Goal: Use online tool/utility: Utilize a website feature to perform a specific function

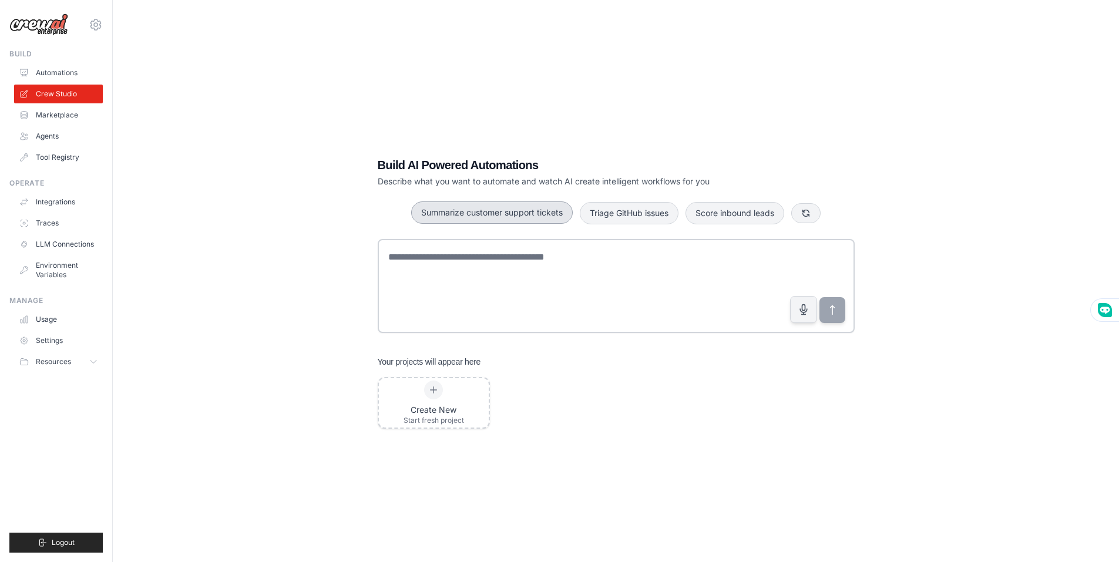
click at [465, 210] on button "Summarize customer support tickets" at bounding box center [492, 213] width 162 height 22
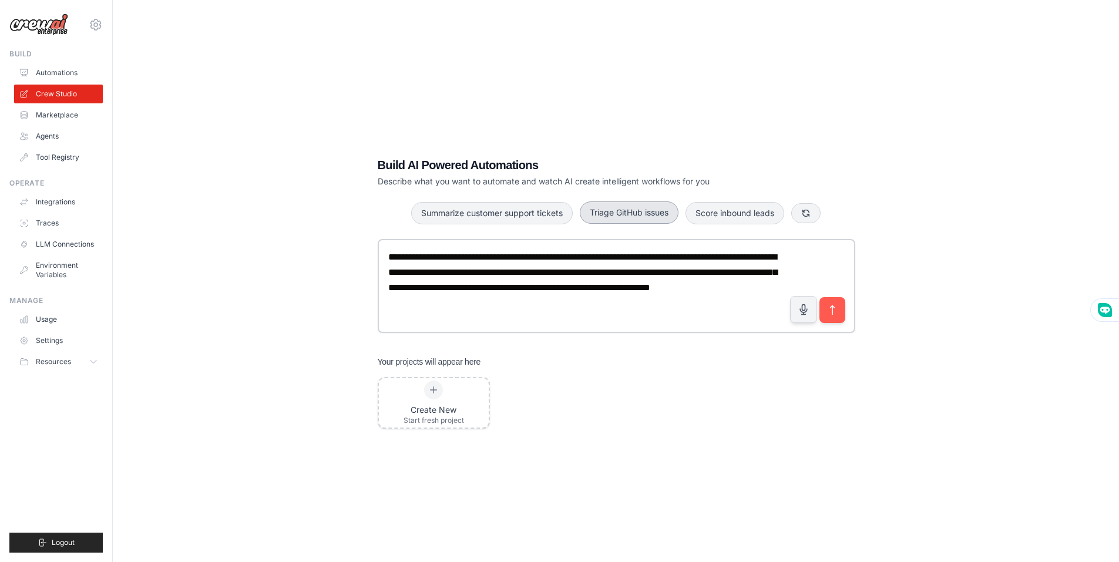
click at [642, 207] on button "Triage GitHub issues" at bounding box center [629, 213] width 99 height 22
click at [740, 211] on button "Score inbound leads" at bounding box center [735, 213] width 99 height 22
click at [835, 305] on icon "submit" at bounding box center [832, 310] width 12 height 12
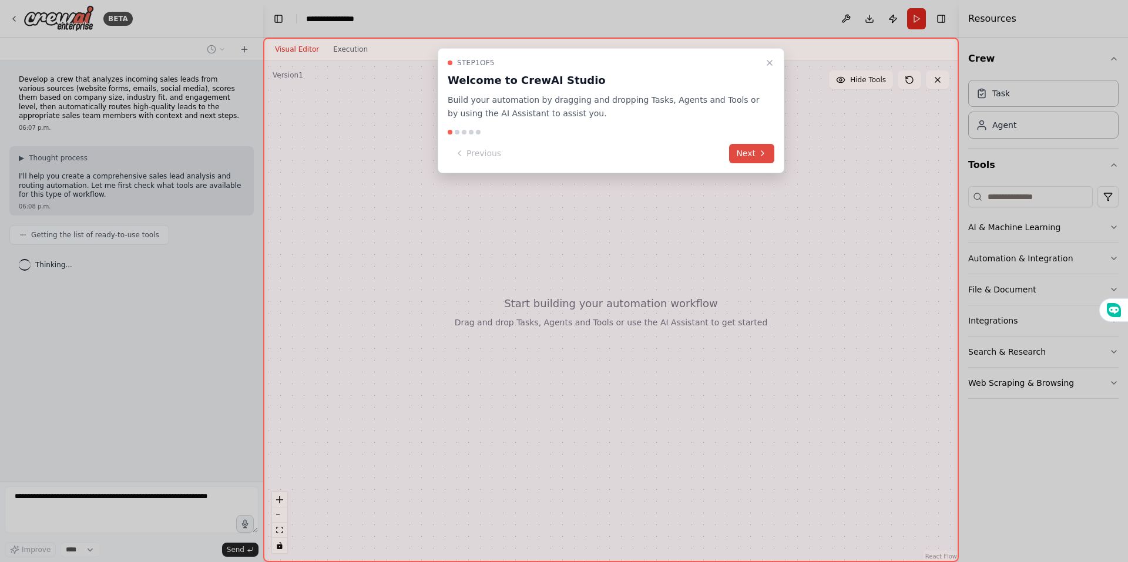
click at [752, 154] on button "Next" at bounding box center [751, 153] width 45 height 19
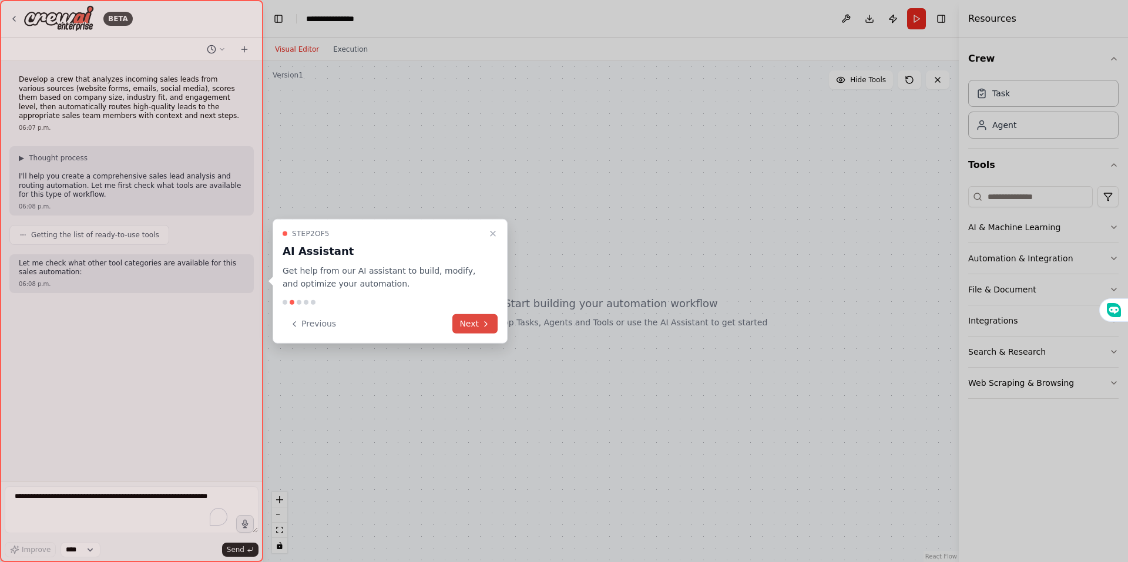
click at [480, 325] on button "Next" at bounding box center [474, 323] width 45 height 19
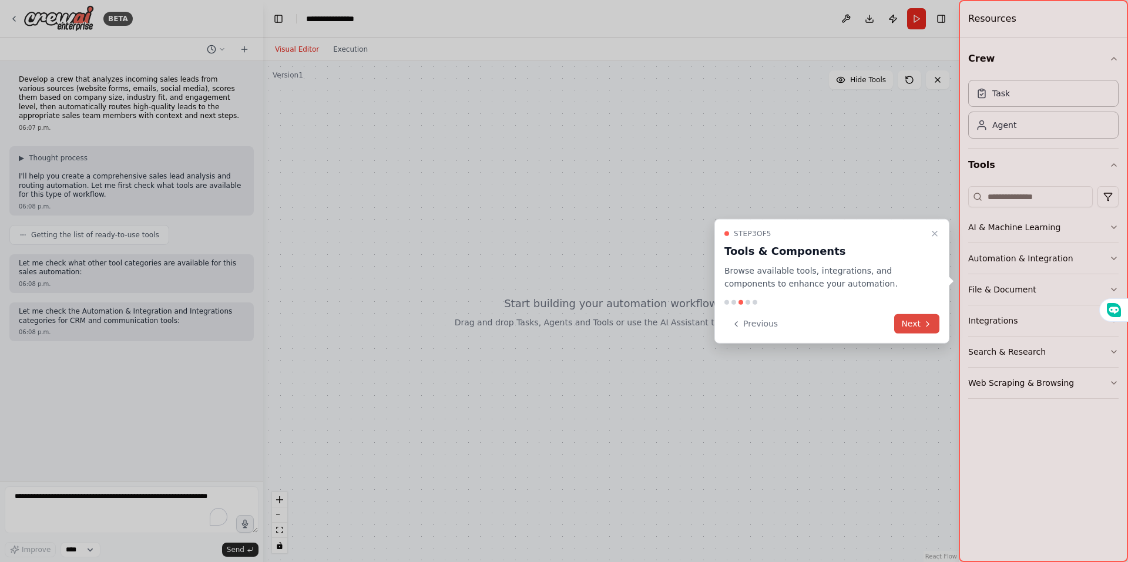
click at [916, 323] on button "Next" at bounding box center [916, 323] width 45 height 19
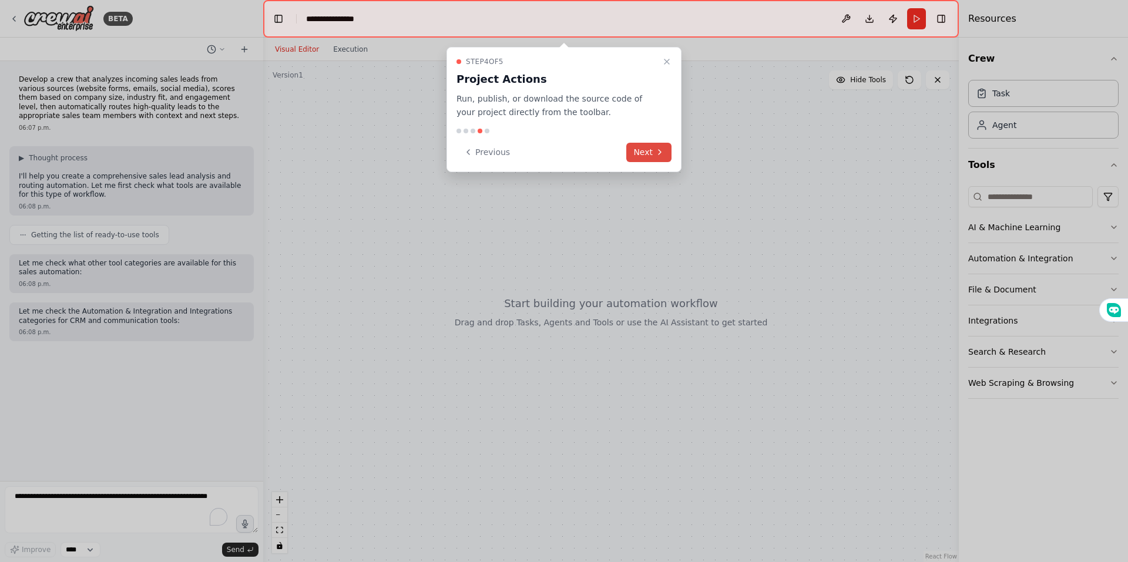
click at [643, 156] on button "Next" at bounding box center [648, 152] width 45 height 19
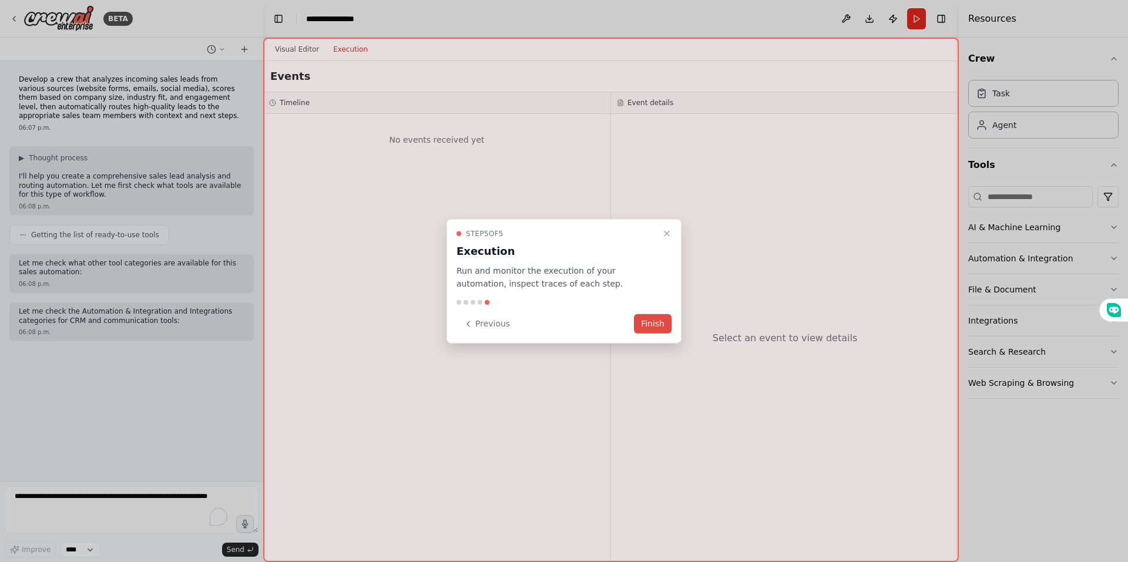
click at [651, 321] on button "Finish" at bounding box center [653, 323] width 38 height 19
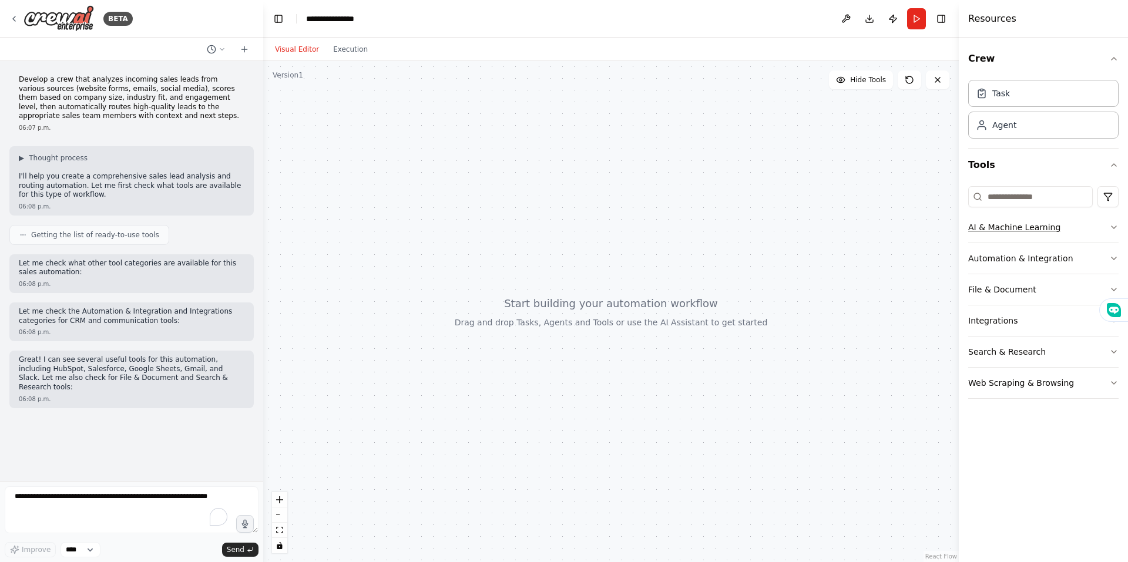
click at [1104, 235] on button "AI & Machine Learning" at bounding box center [1043, 227] width 150 height 31
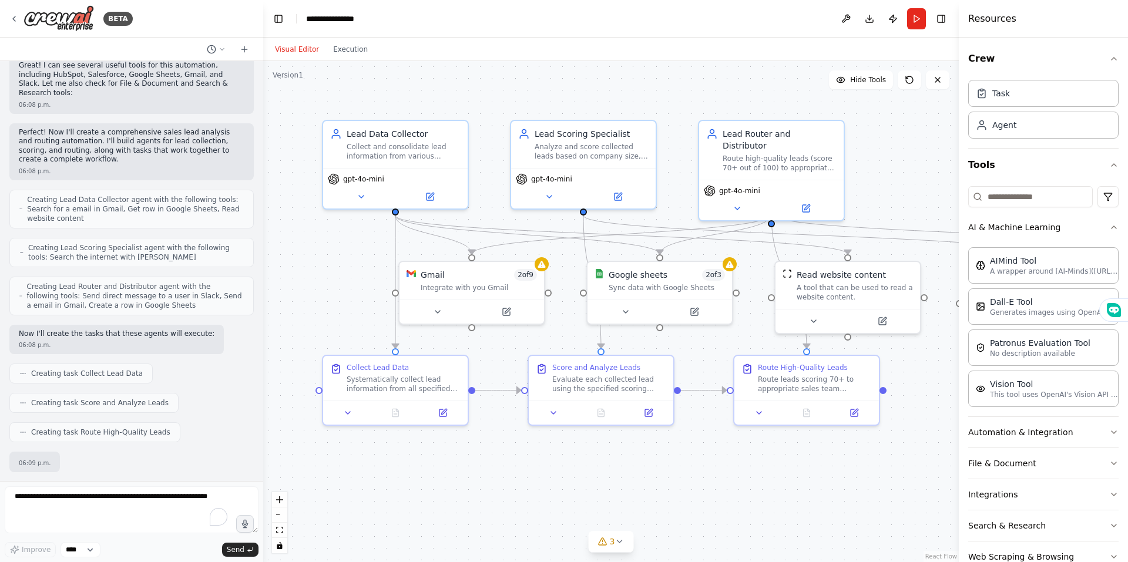
scroll to position [354, 0]
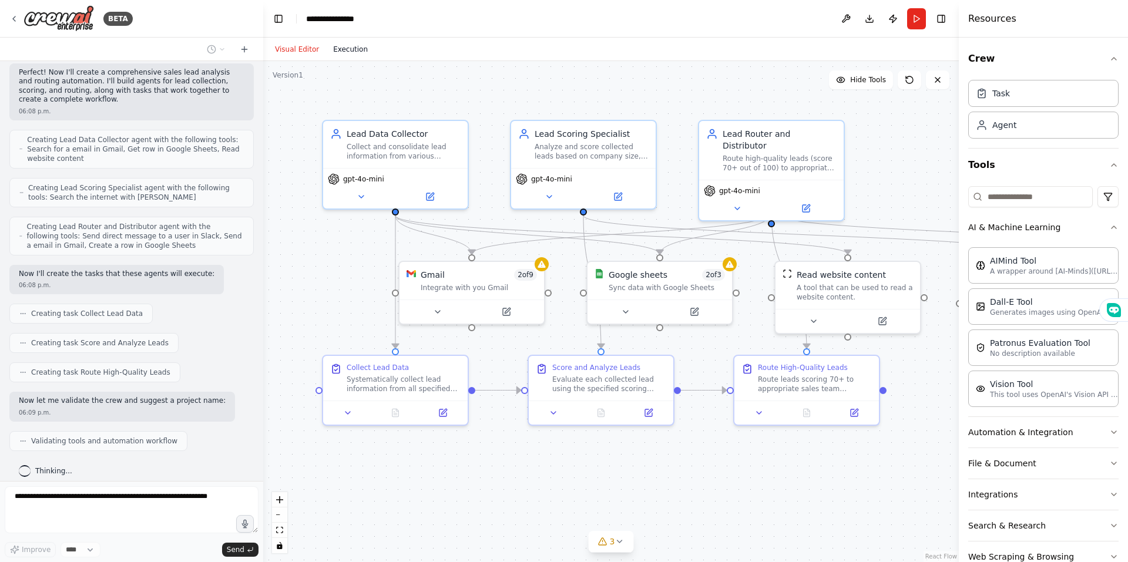
click at [343, 49] on button "Execution" at bounding box center [350, 49] width 49 height 14
click at [291, 52] on button "Visual Editor" at bounding box center [297, 49] width 58 height 14
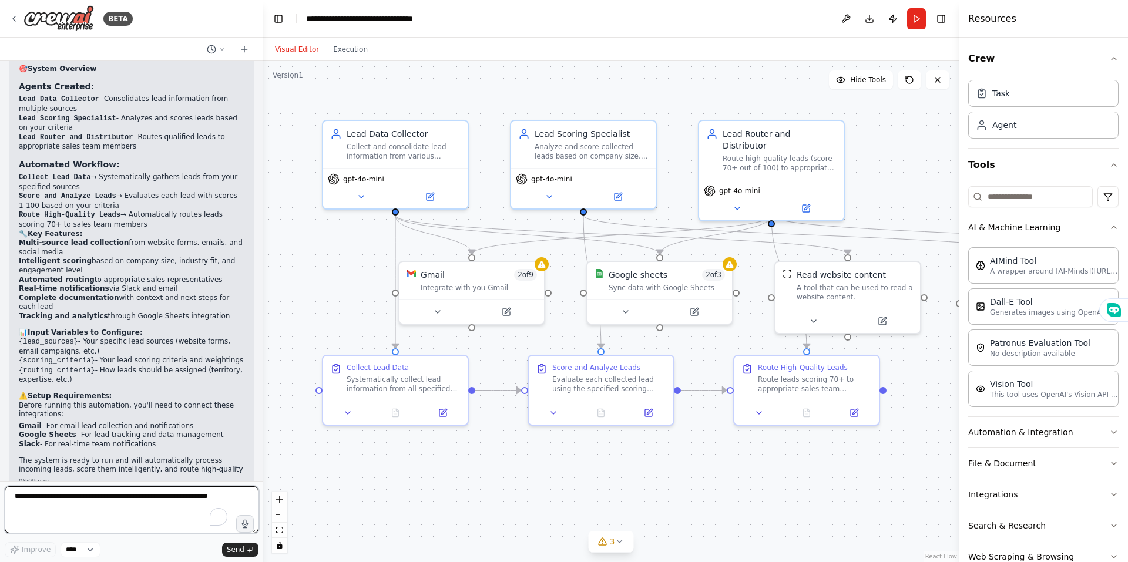
scroll to position [823, 0]
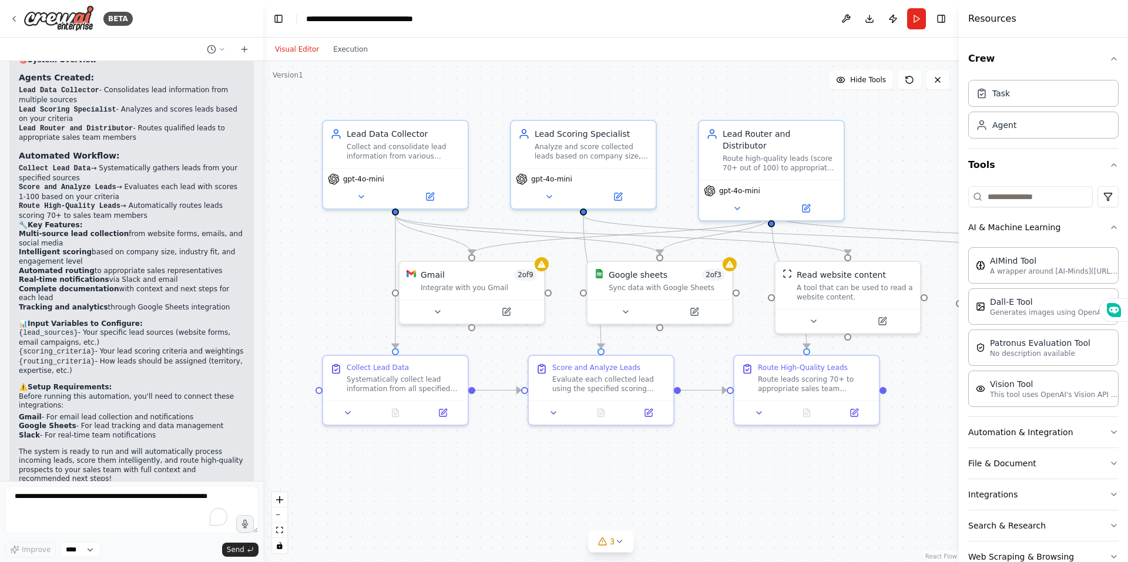
click at [942, 93] on div ".deletable-edge-delete-btn { width: 20px; height: 20px; border: 0px solid #ffff…" at bounding box center [611, 311] width 696 height 501
click at [941, 85] on button at bounding box center [938, 80] width 24 height 19
click at [940, 79] on icon at bounding box center [937, 79] width 9 height 9
click at [18, 18] on icon at bounding box center [13, 18] width 9 height 9
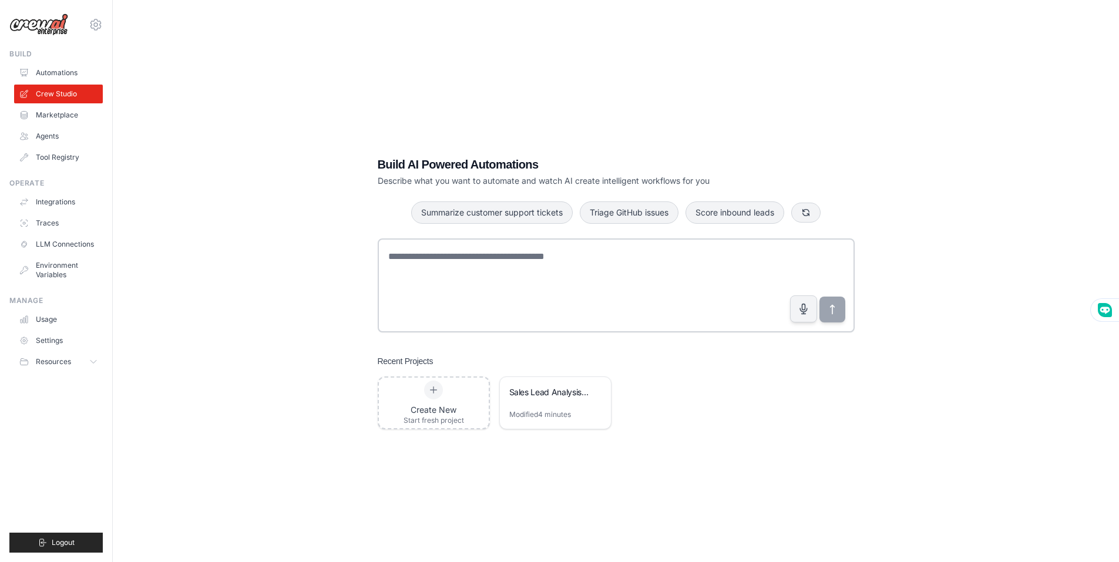
click at [520, 256] on textarea at bounding box center [616, 286] width 477 height 94
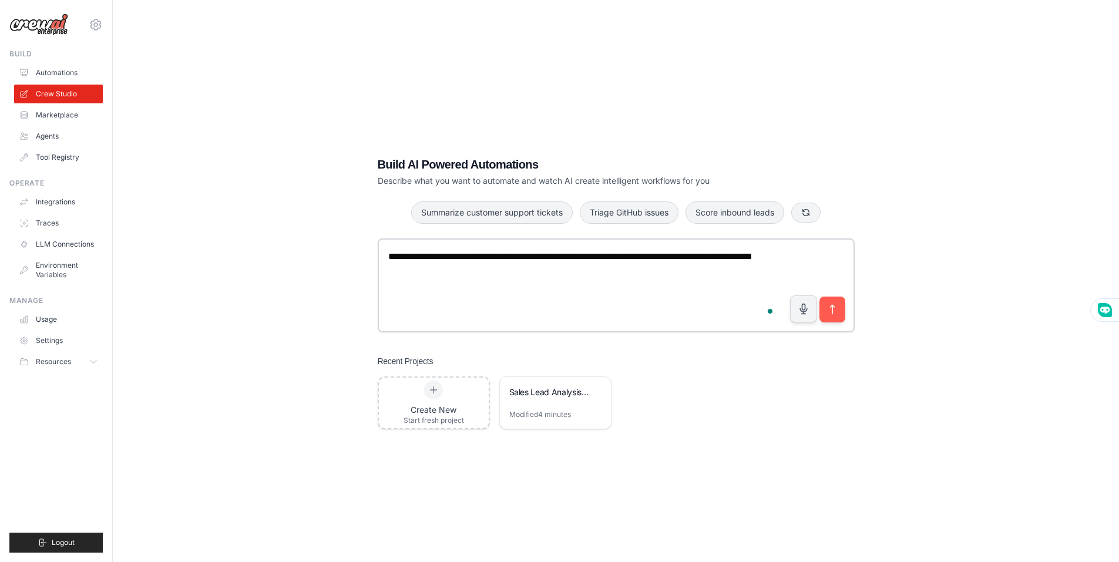
type textarea "**********"
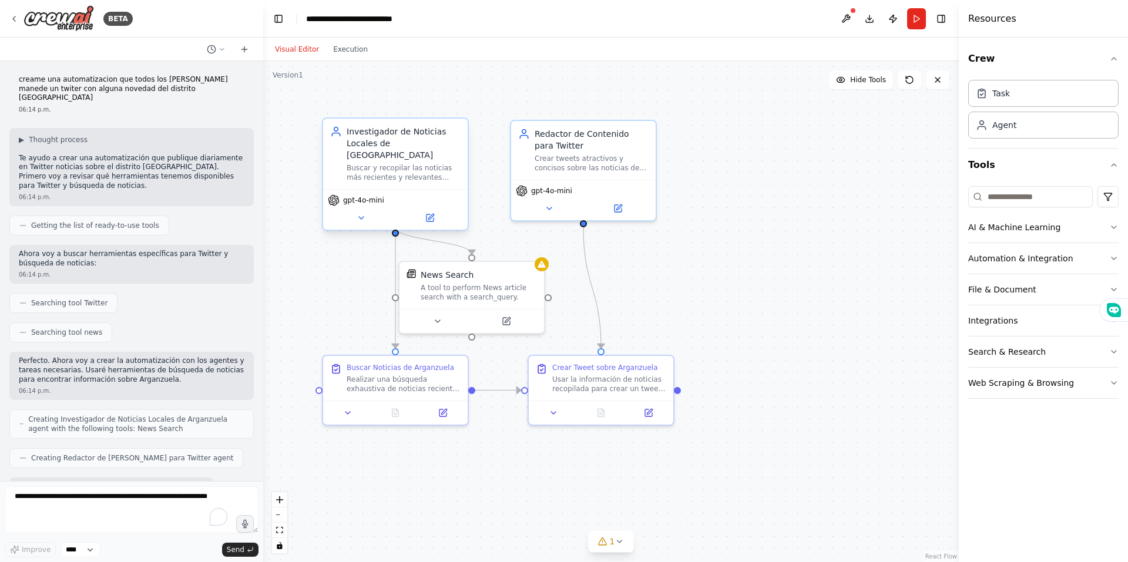
click at [385, 194] on div "gpt-4o-mini" at bounding box center [395, 200] width 135 height 12
click at [358, 213] on icon at bounding box center [361, 217] width 9 height 9
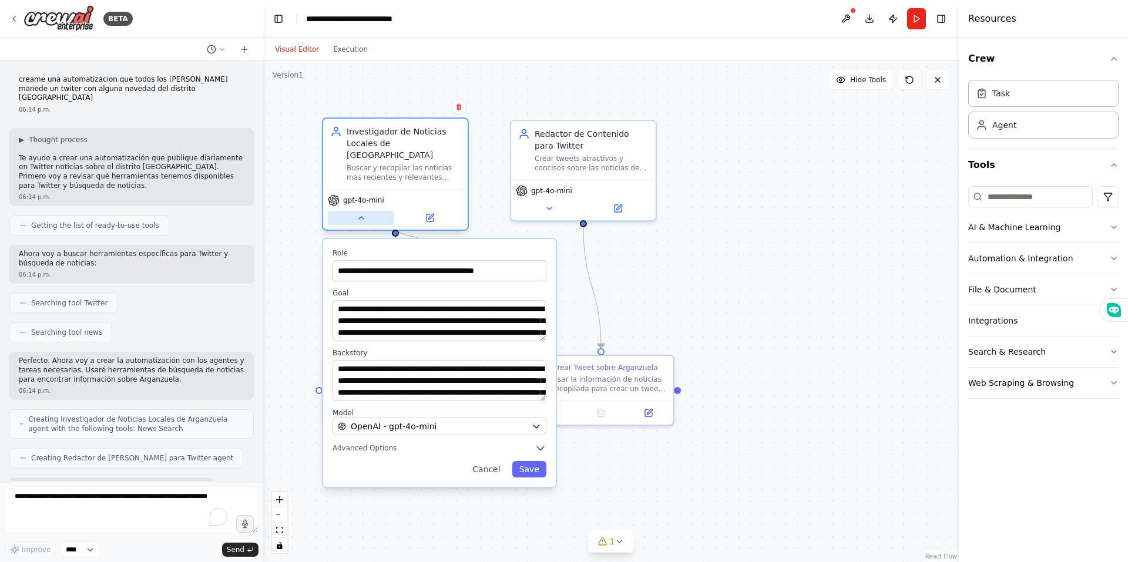
click at [358, 213] on icon at bounding box center [361, 217] width 9 height 9
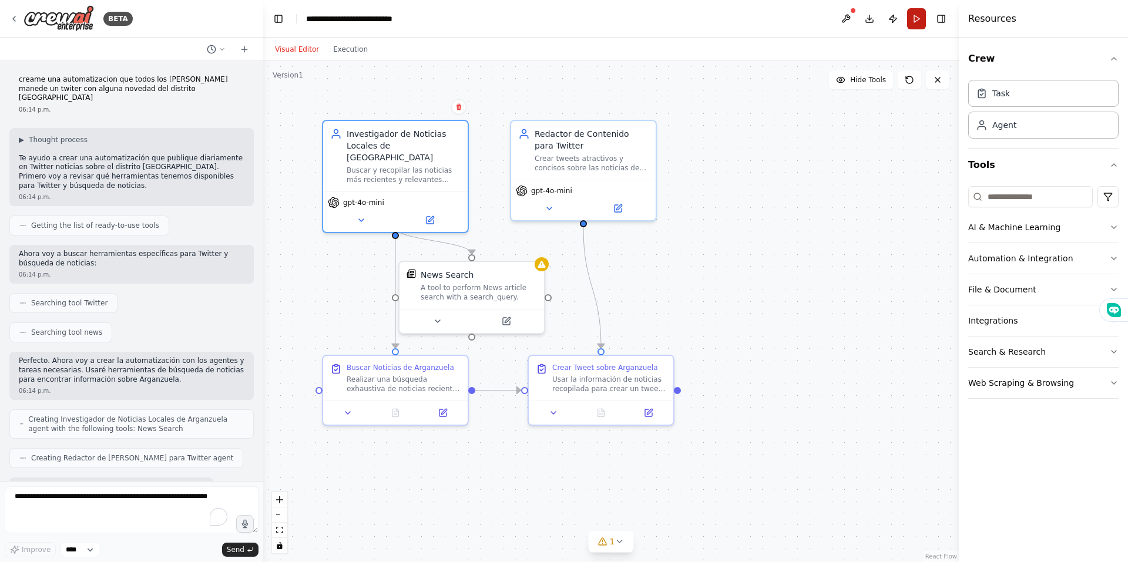
click at [917, 21] on button "Run" at bounding box center [916, 18] width 19 height 21
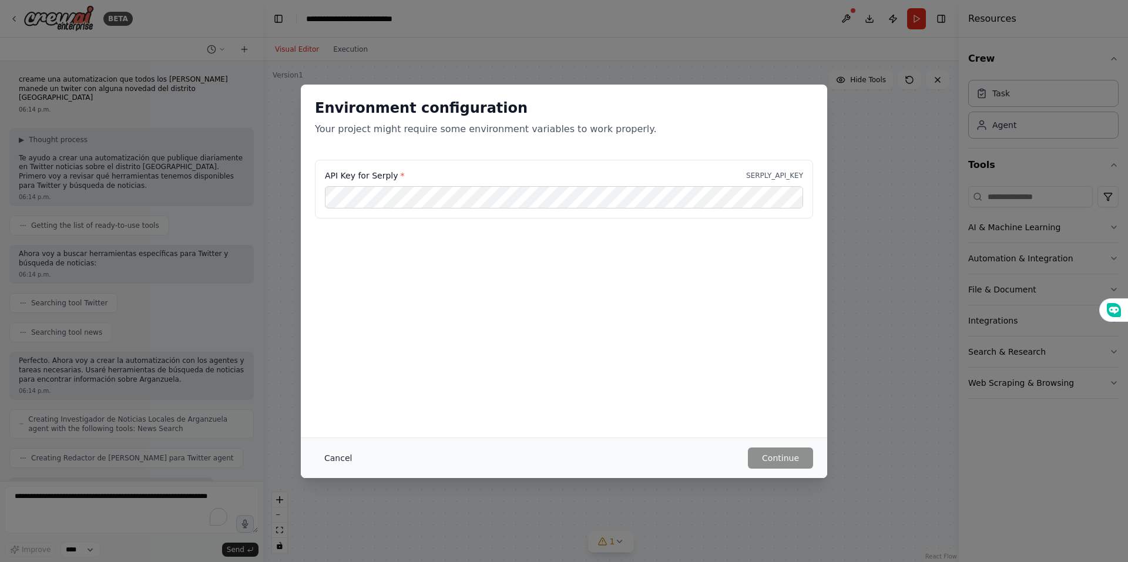
click at [326, 459] on button "Cancel" at bounding box center [338, 458] width 46 height 21
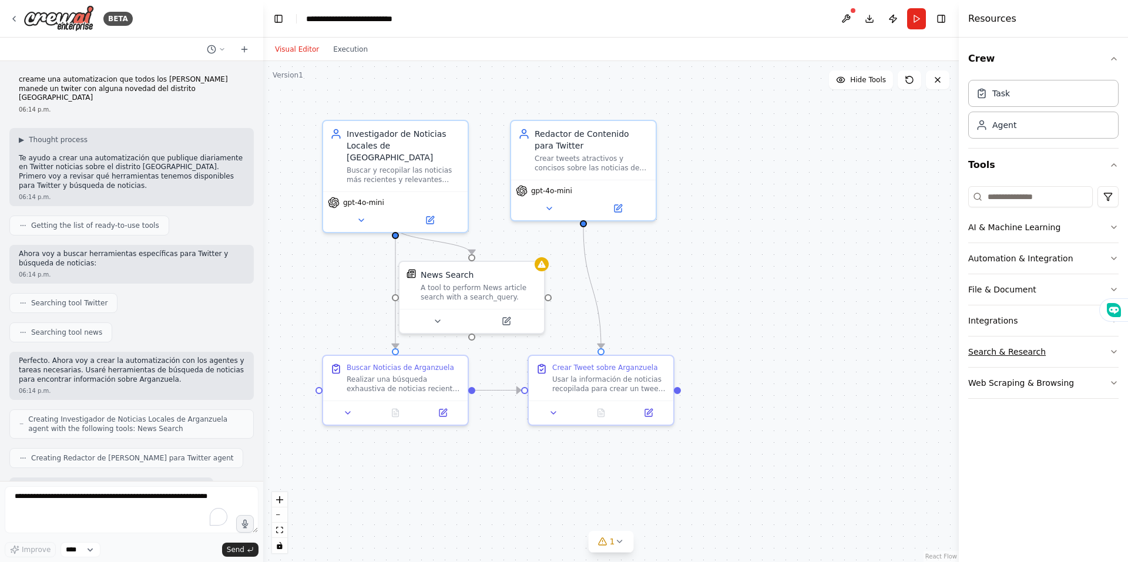
click at [1111, 348] on icon "button" at bounding box center [1113, 351] width 9 height 9
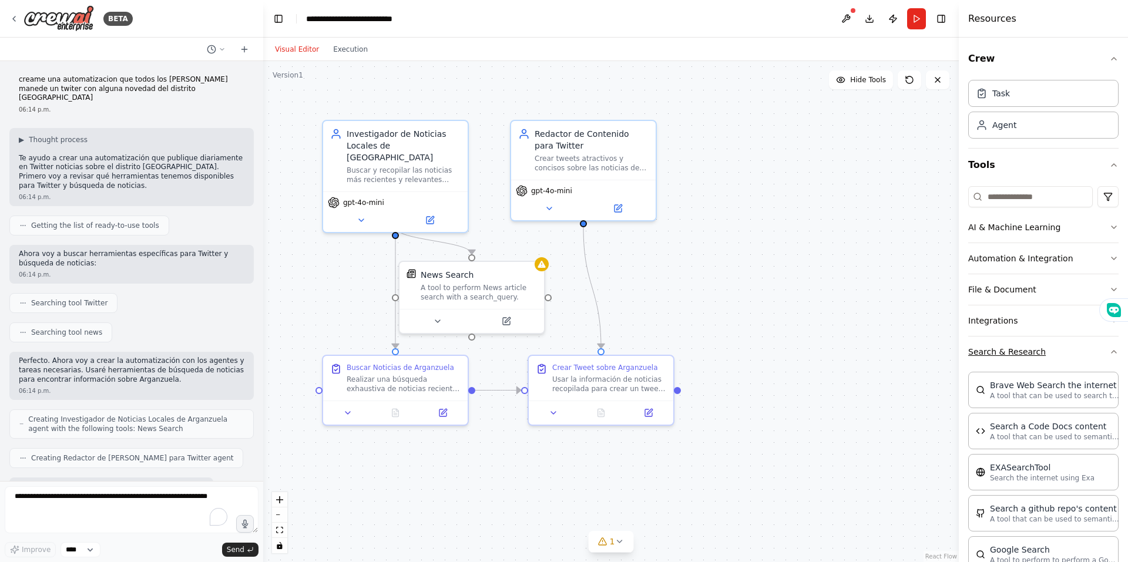
click at [1109, 350] on icon "button" at bounding box center [1113, 351] width 9 height 9
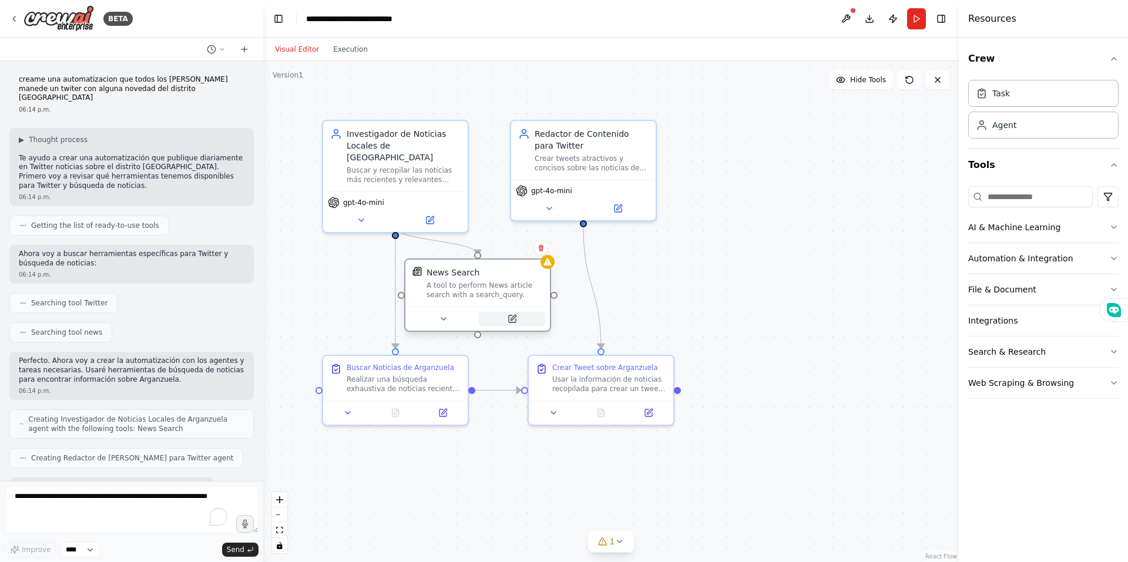
click at [509, 323] on icon at bounding box center [512, 318] width 9 height 9
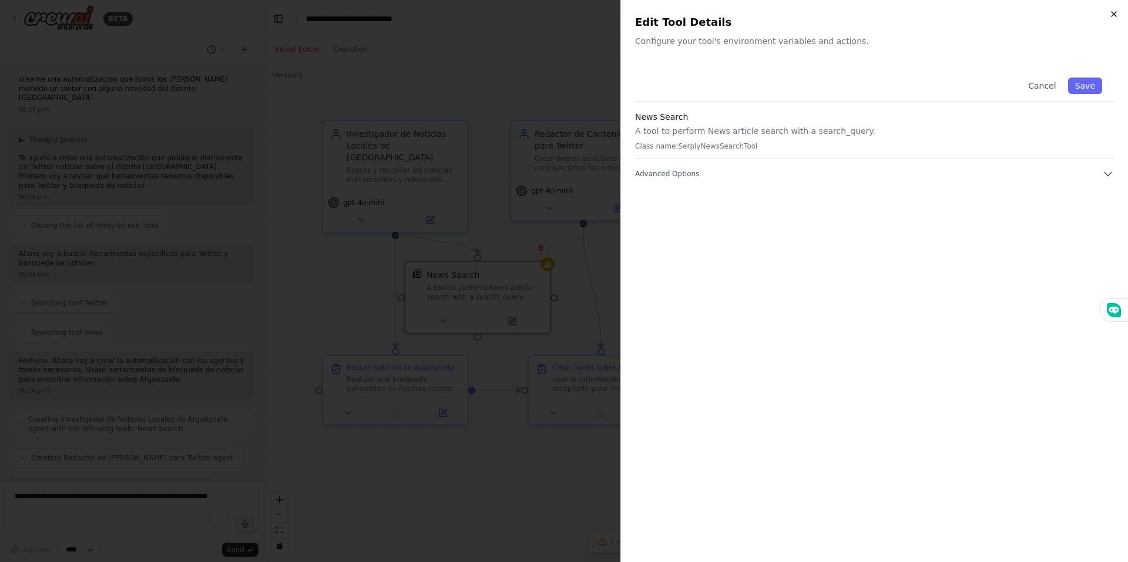
click at [1113, 14] on icon "button" at bounding box center [1113, 13] width 9 height 9
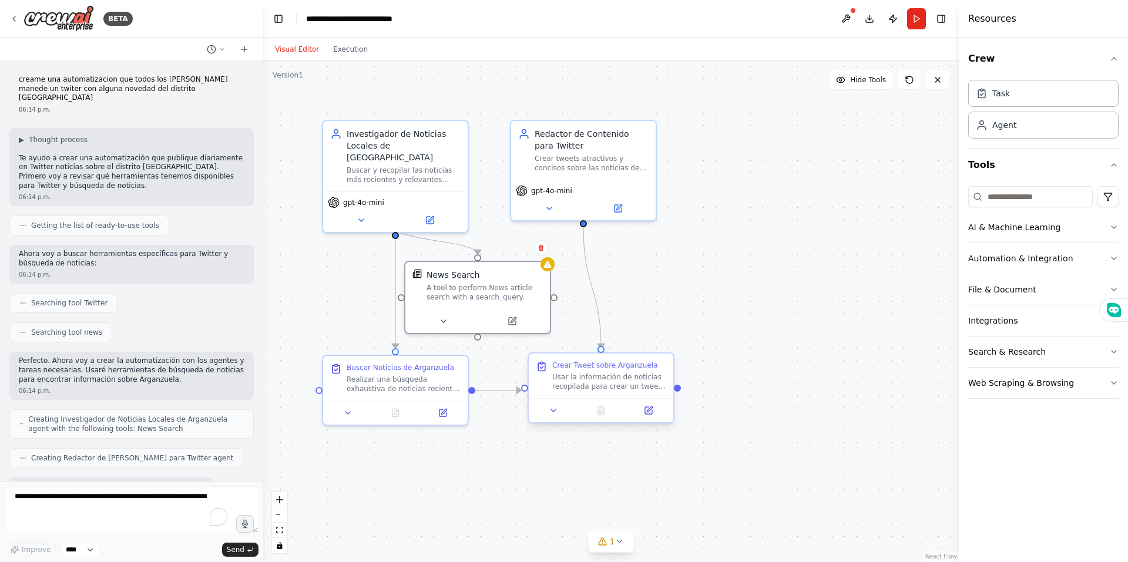
click at [647, 421] on div at bounding box center [601, 410] width 145 height 24
click at [653, 410] on icon at bounding box center [648, 410] width 9 height 9
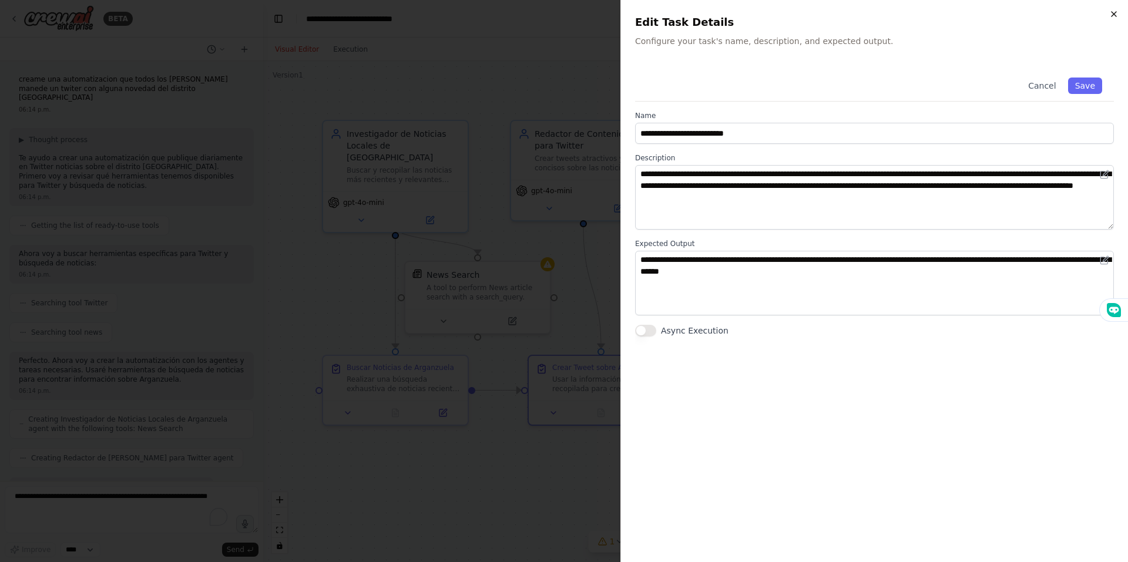
click at [1114, 9] on icon "button" at bounding box center [1113, 13] width 9 height 9
